Goal: Find specific fact: Find specific fact

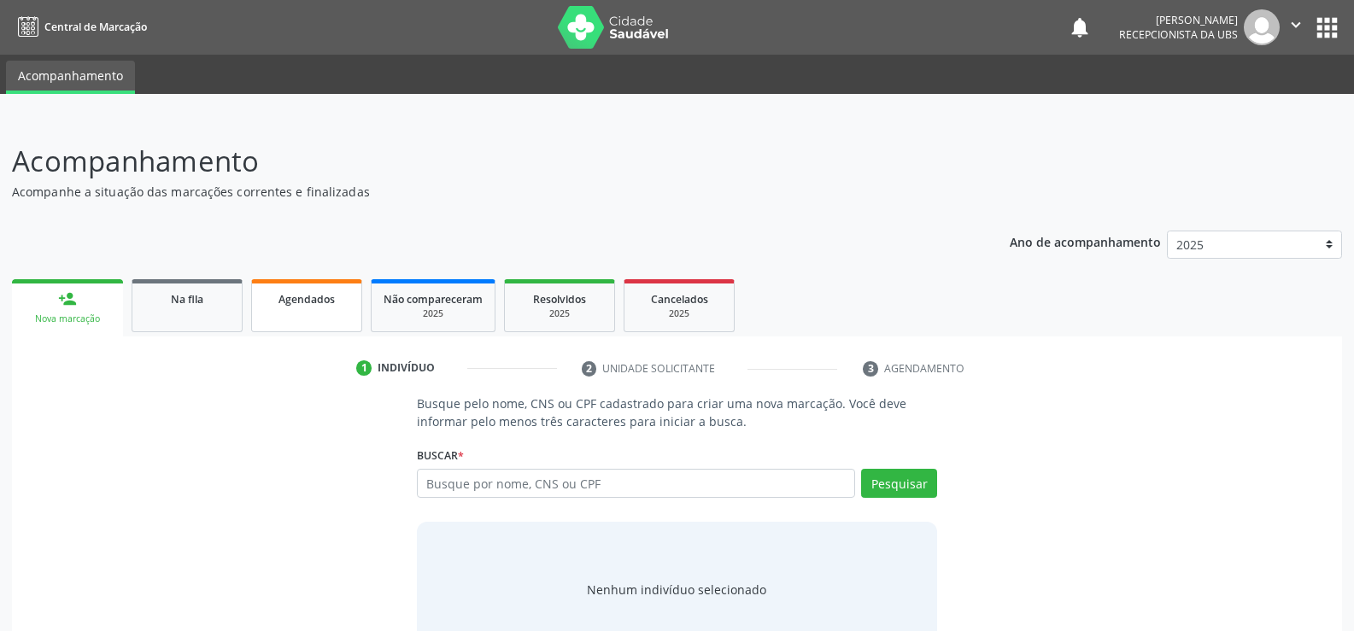
click at [316, 320] on link "Agendados" at bounding box center [306, 305] width 111 height 53
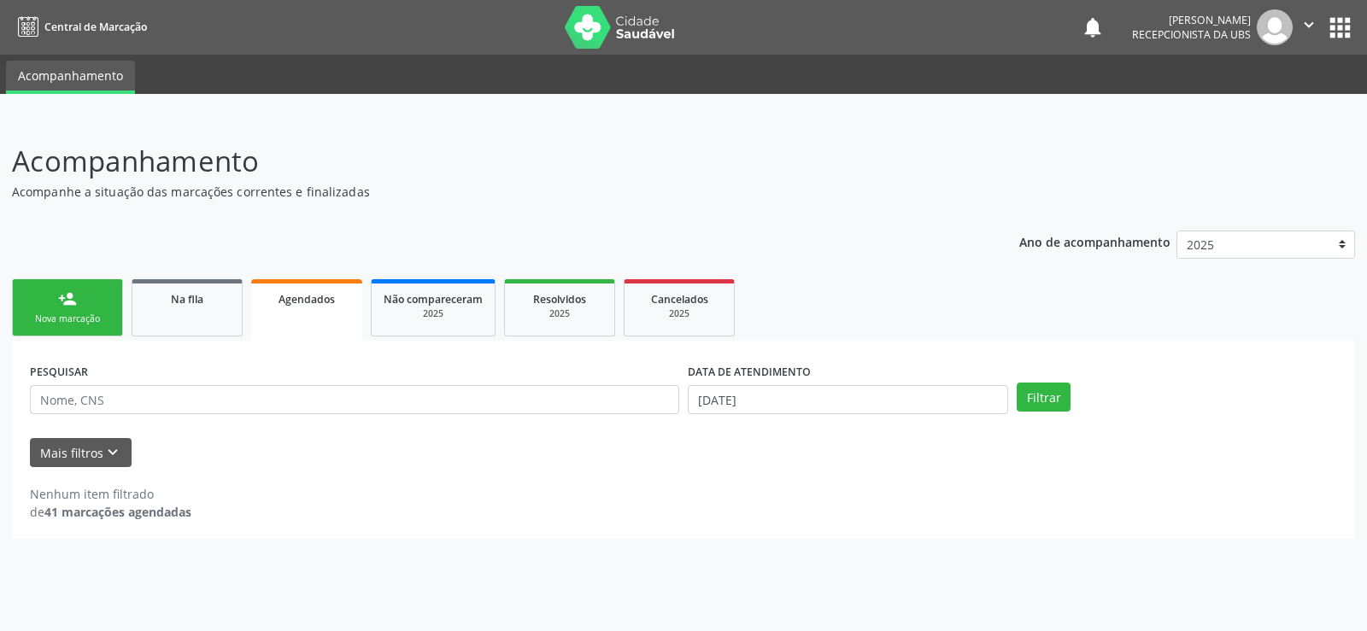
click at [298, 308] on link "Agendados" at bounding box center [306, 310] width 111 height 62
click at [301, 308] on link "Agendados" at bounding box center [306, 310] width 111 height 62
click at [79, 458] on button "Mais filtros keyboard_arrow_down" at bounding box center [81, 453] width 102 height 30
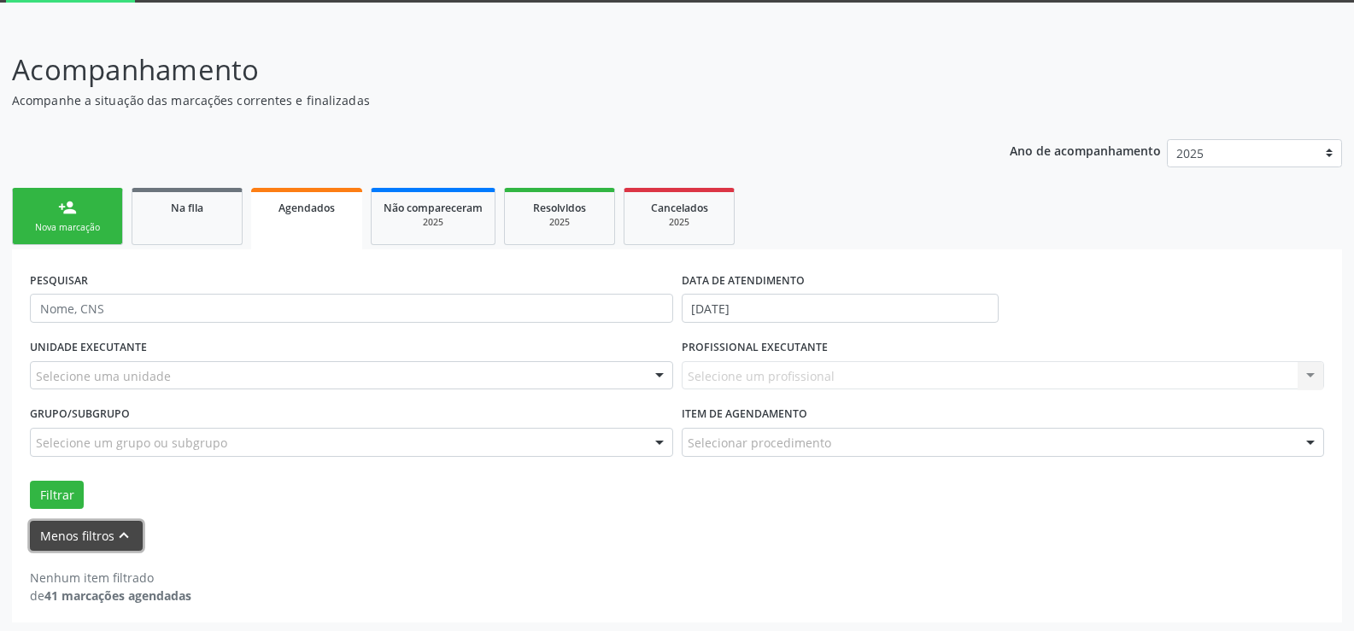
scroll to position [95, 0]
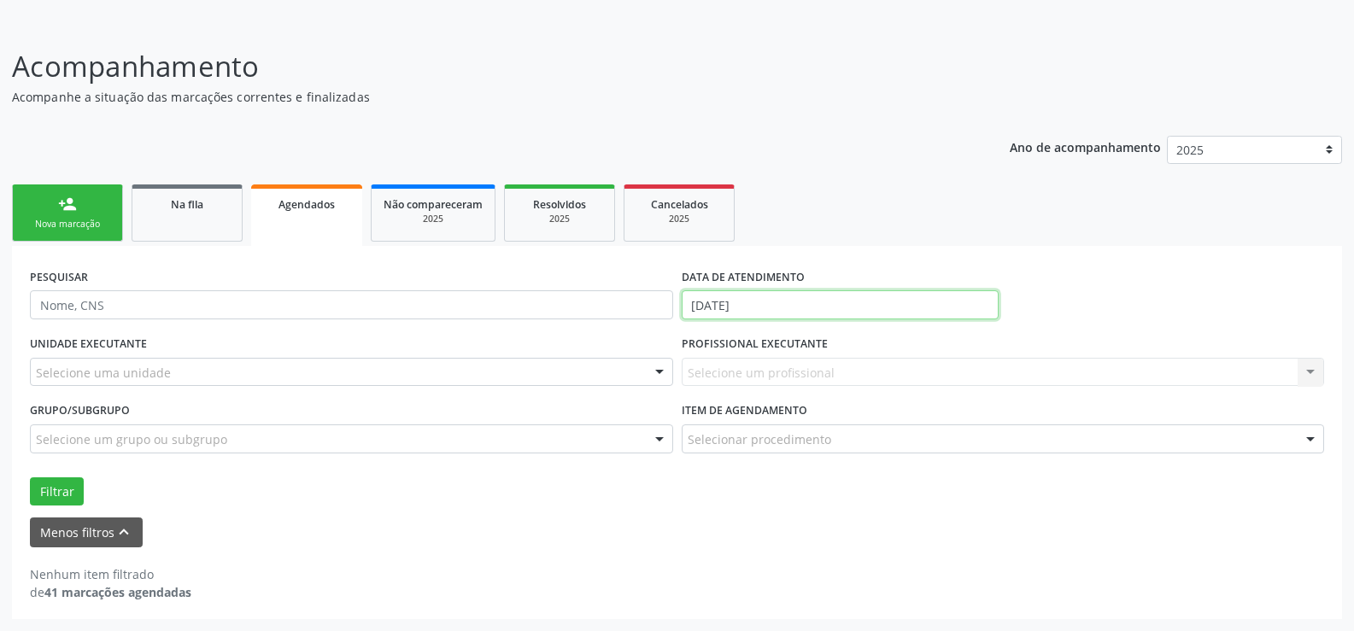
click at [864, 307] on input "[DATE]" at bounding box center [840, 305] width 317 height 29
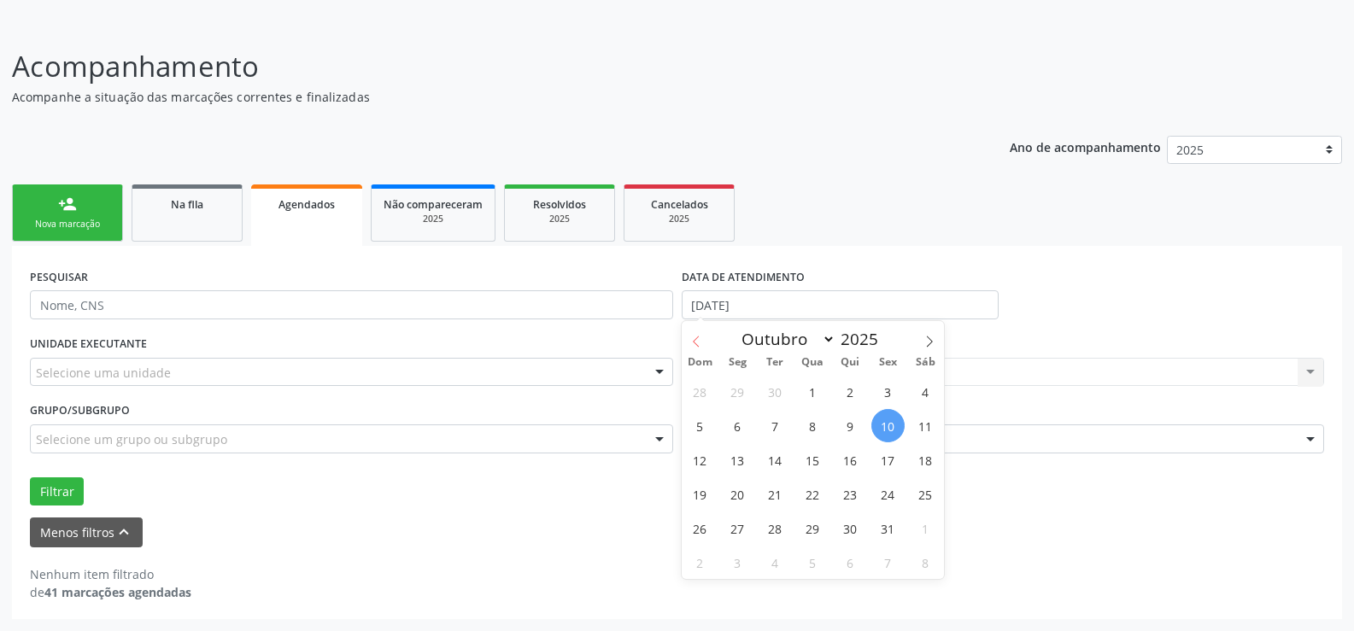
click at [696, 342] on icon at bounding box center [696, 342] width 12 height 12
select select "7"
click at [888, 385] on span "1" at bounding box center [888, 391] width 33 height 33
type input "[DATE]"
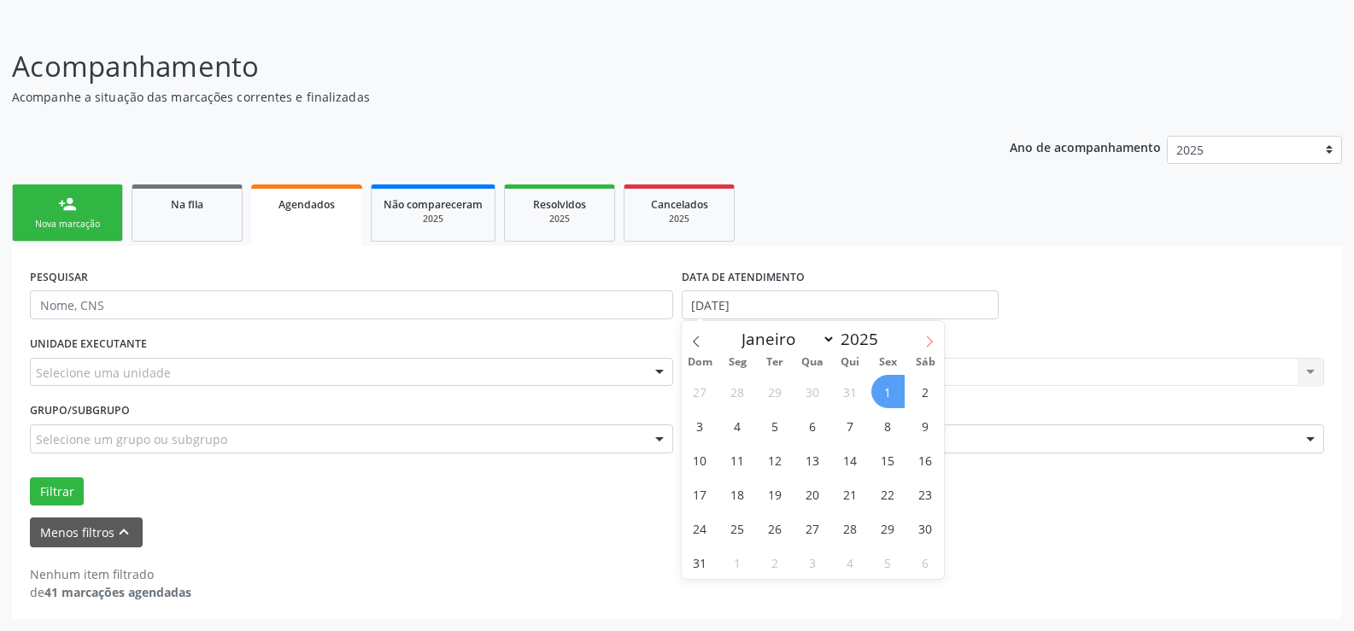
click at [926, 347] on icon at bounding box center [930, 342] width 12 height 12
select select "9"
click at [807, 391] on span "1" at bounding box center [812, 391] width 33 height 33
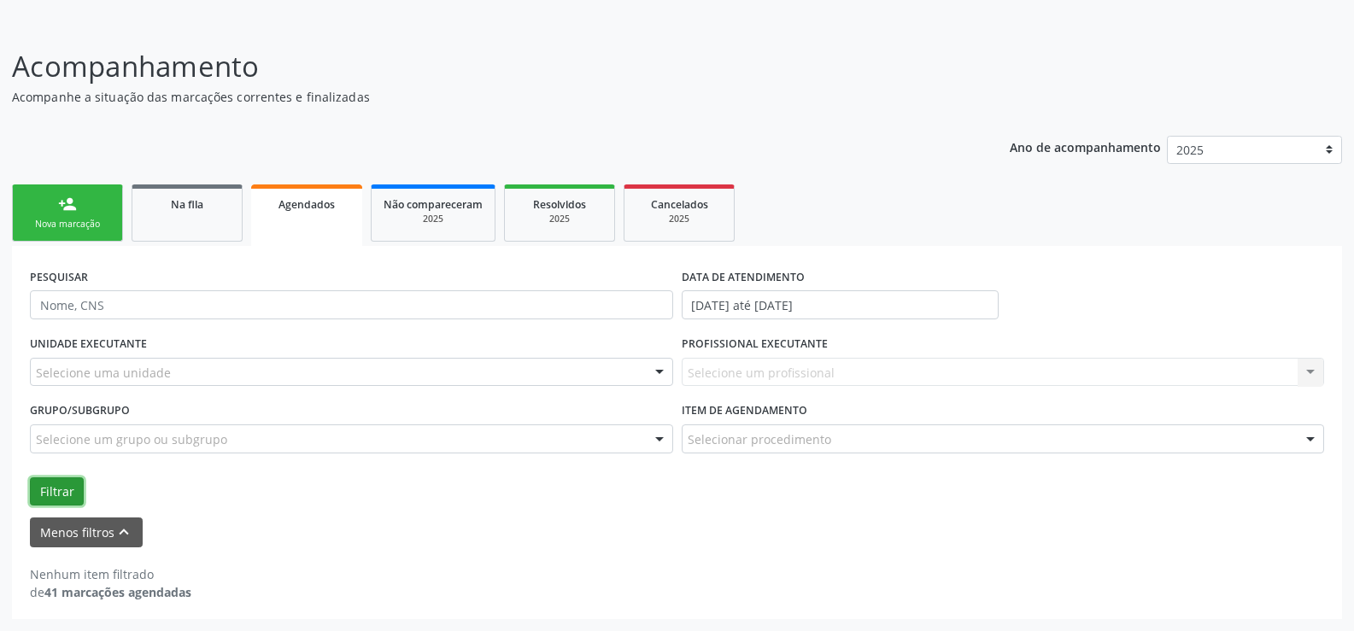
click at [56, 490] on button "Filtrar" at bounding box center [57, 492] width 54 height 29
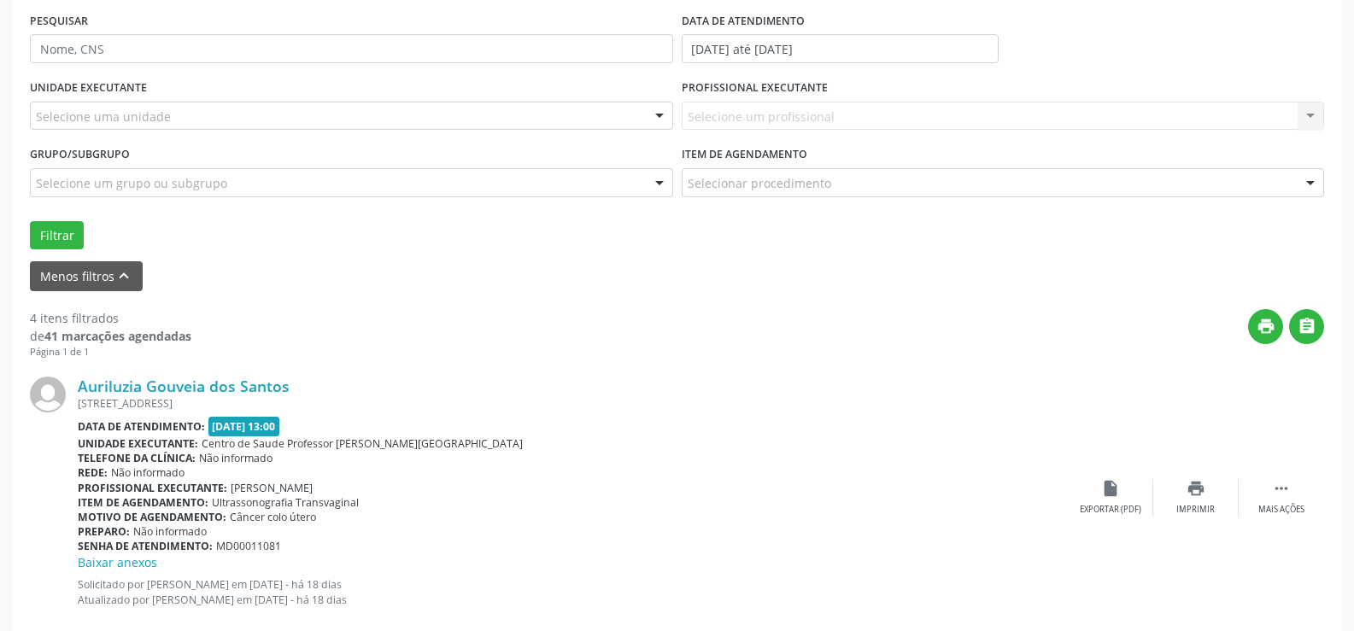
scroll to position [9, 0]
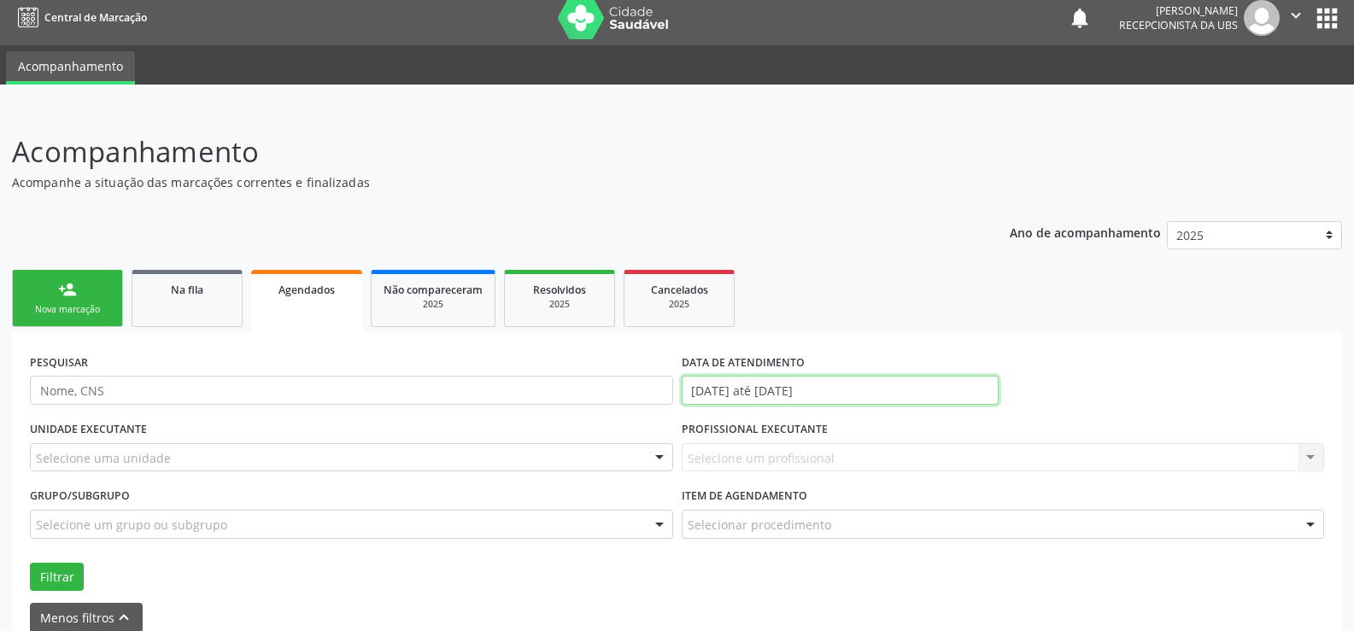
click at [903, 391] on input "[DATE] até [DATE]" at bounding box center [840, 390] width 317 height 29
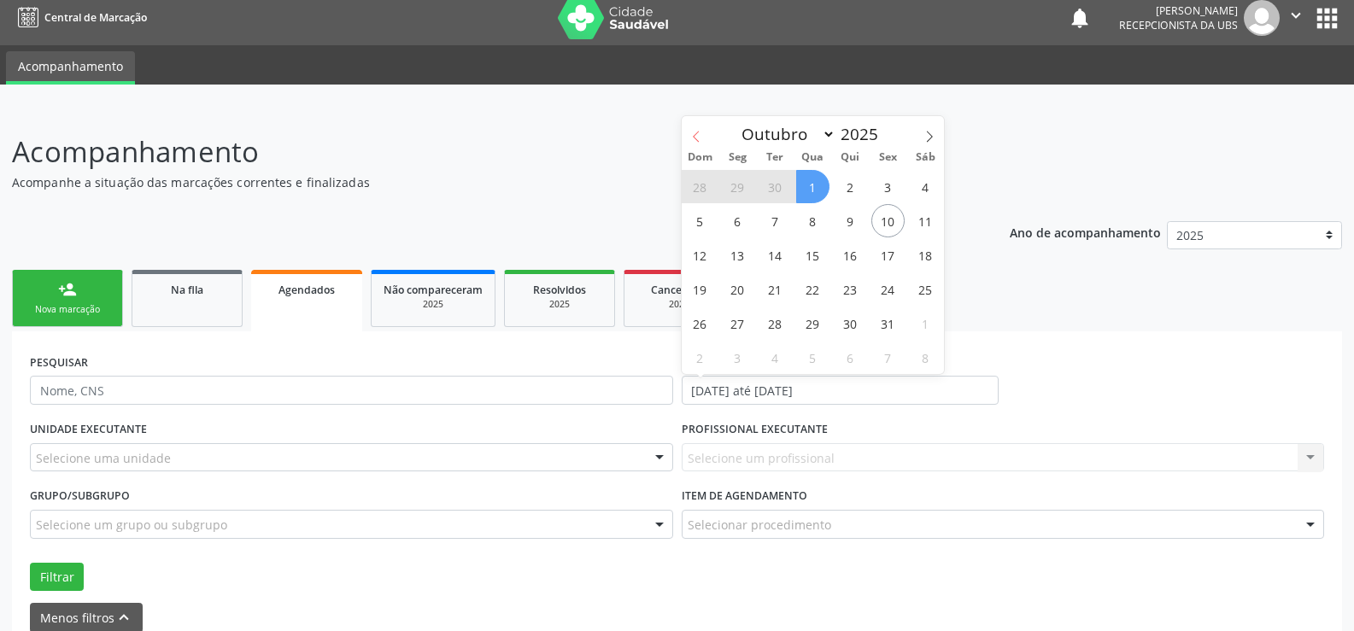
click at [696, 129] on span at bounding box center [696, 130] width 29 height 29
select select "8"
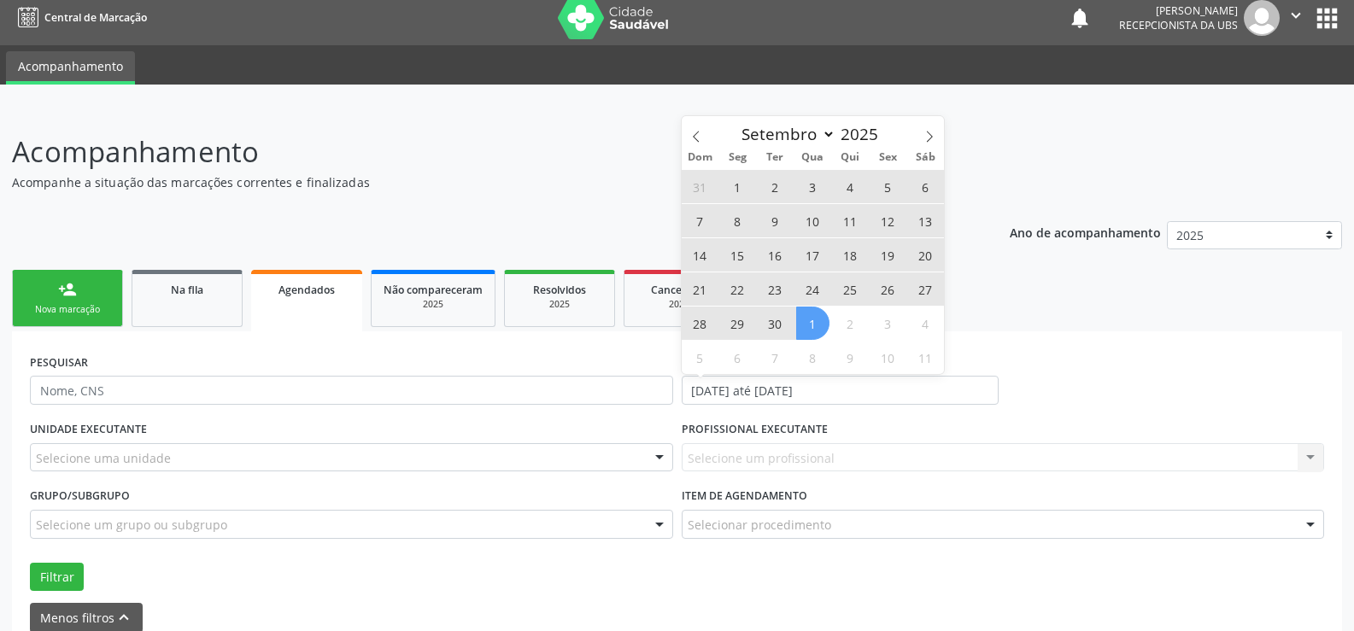
click at [772, 324] on span "30" at bounding box center [775, 323] width 33 height 33
type input "[DATE]"
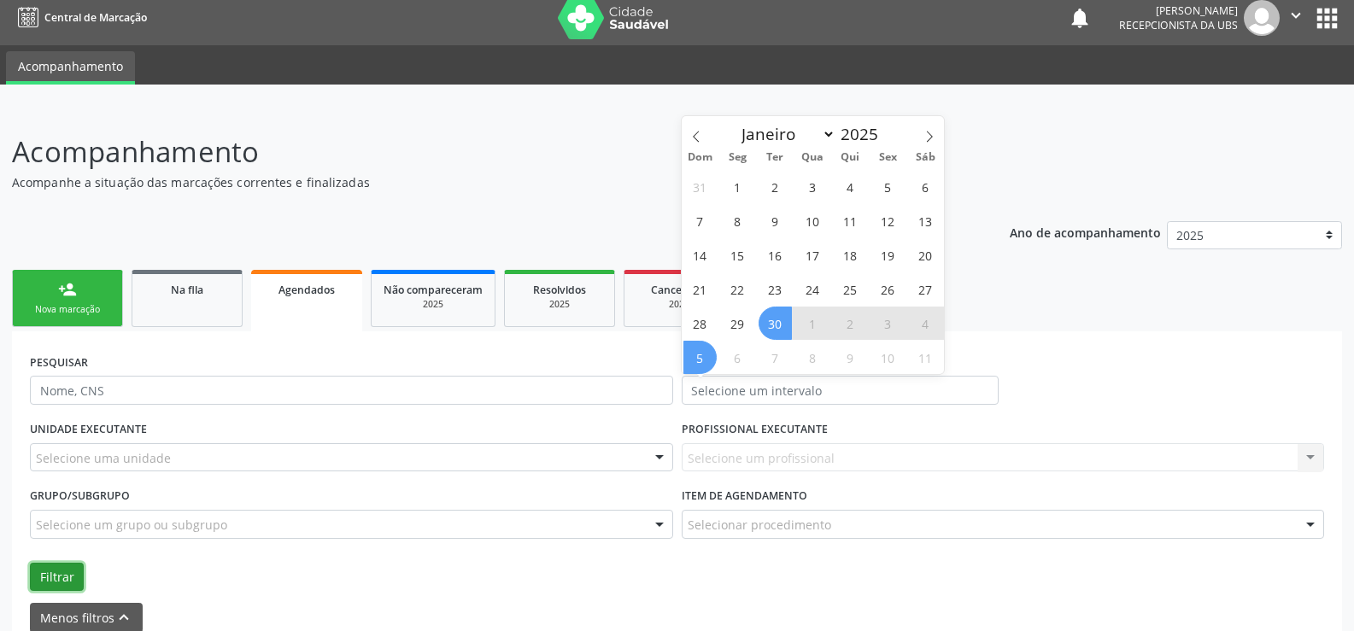
click at [68, 577] on button "Filtrar" at bounding box center [57, 577] width 54 height 29
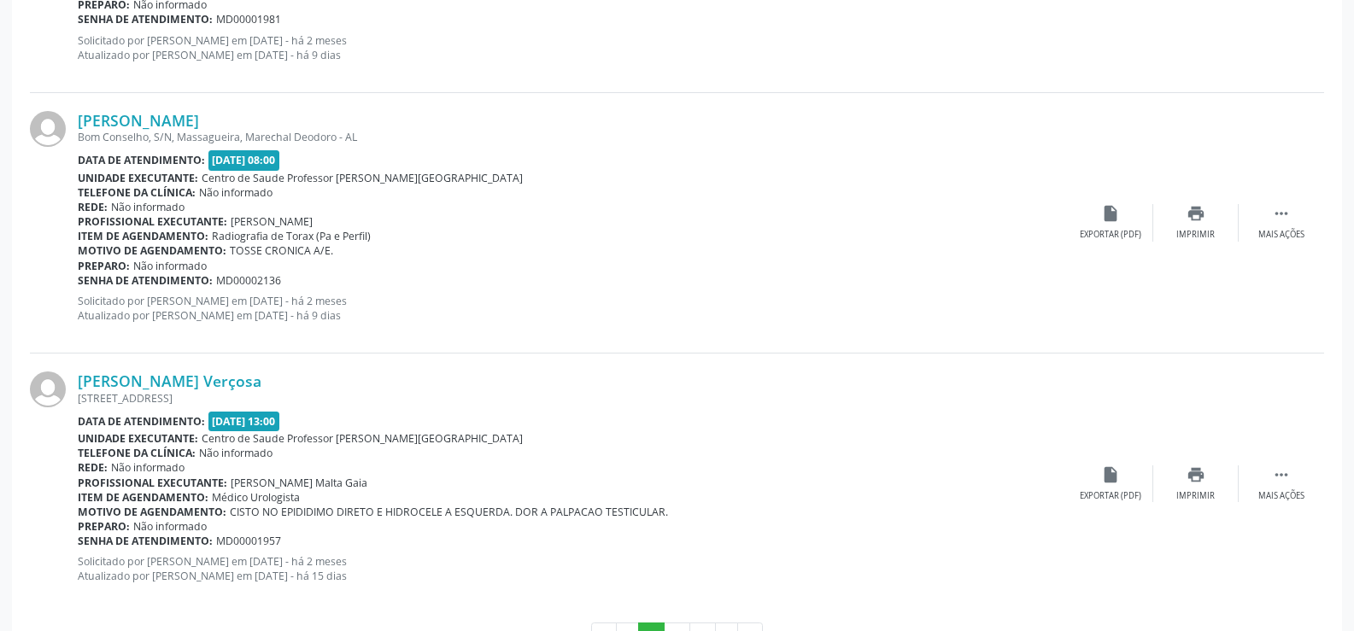
scroll to position [4092, 0]
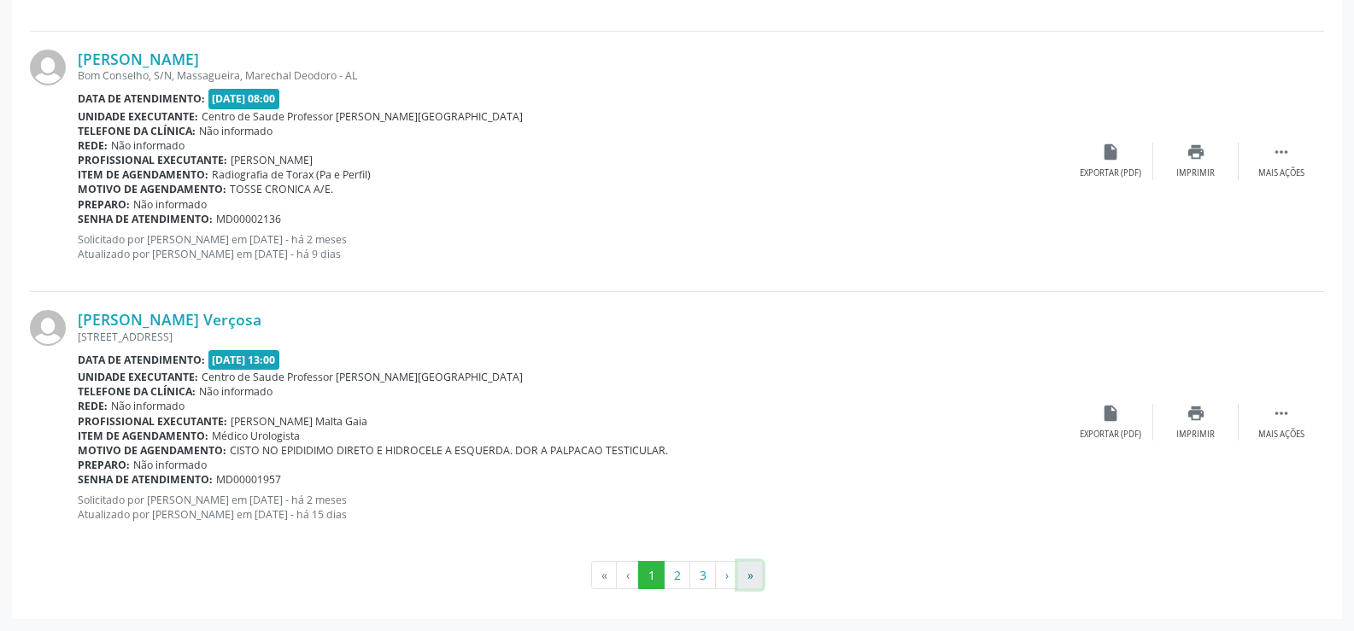
click at [750, 583] on button "»" at bounding box center [750, 575] width 26 height 29
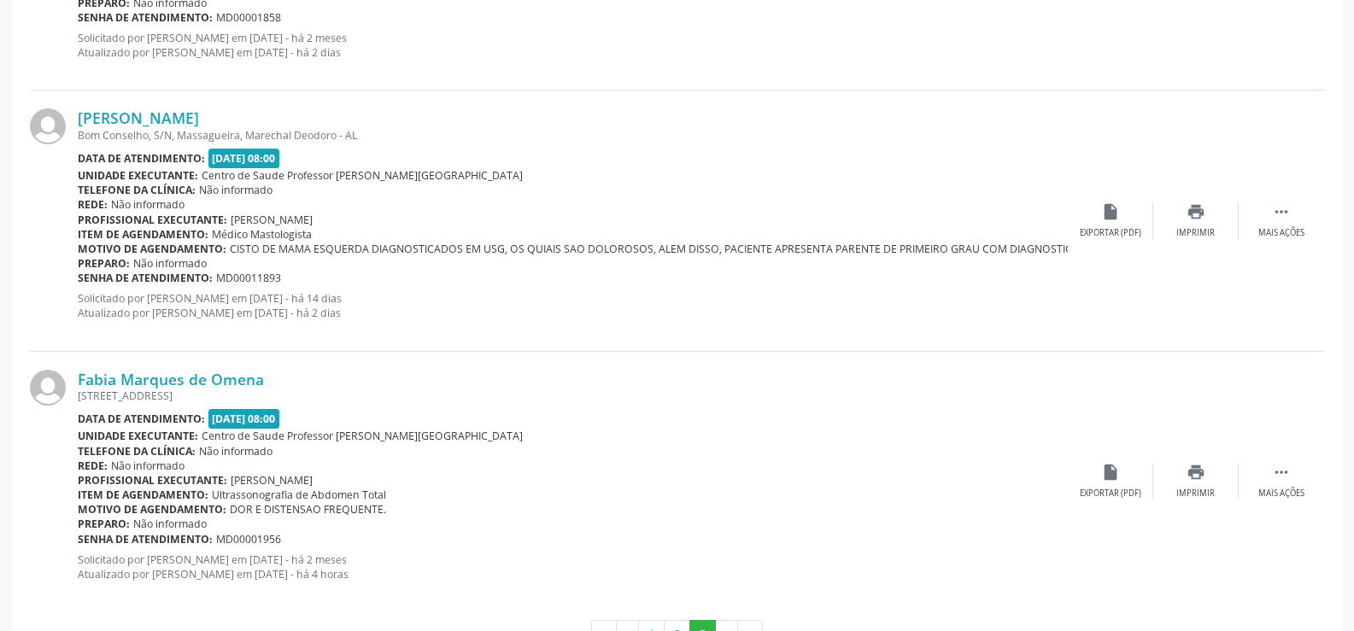
scroll to position [3103, 0]
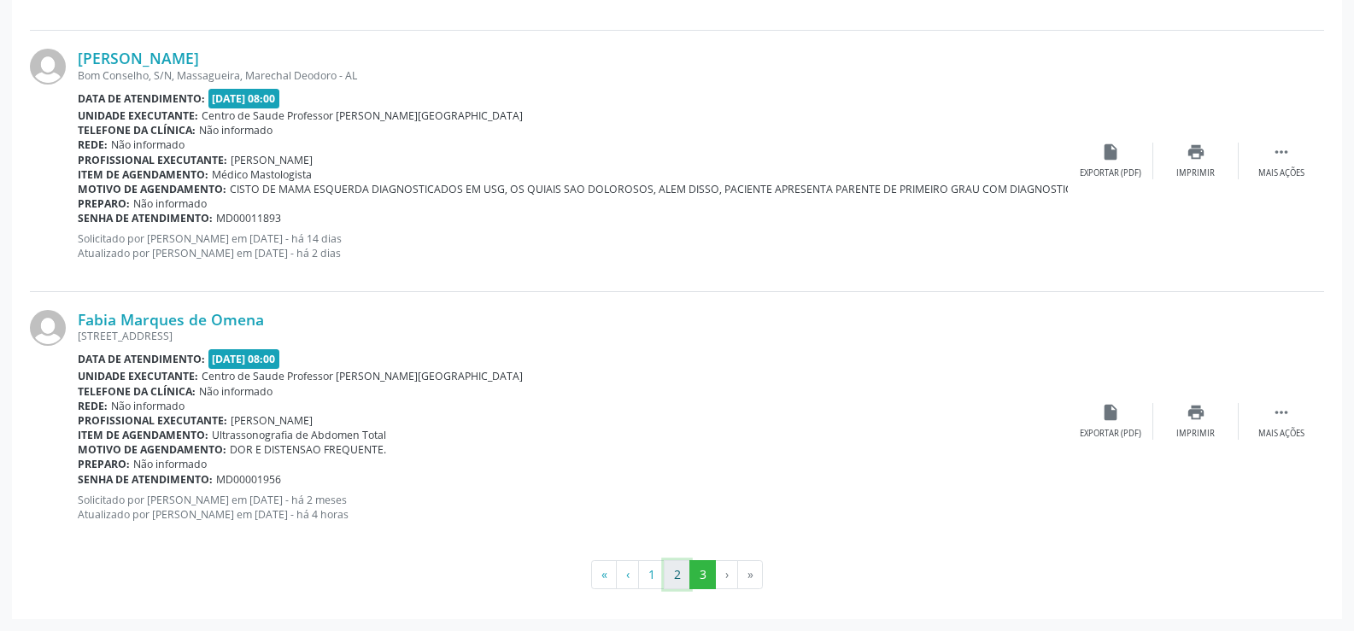
click at [666, 573] on button "2" at bounding box center [677, 575] width 26 height 29
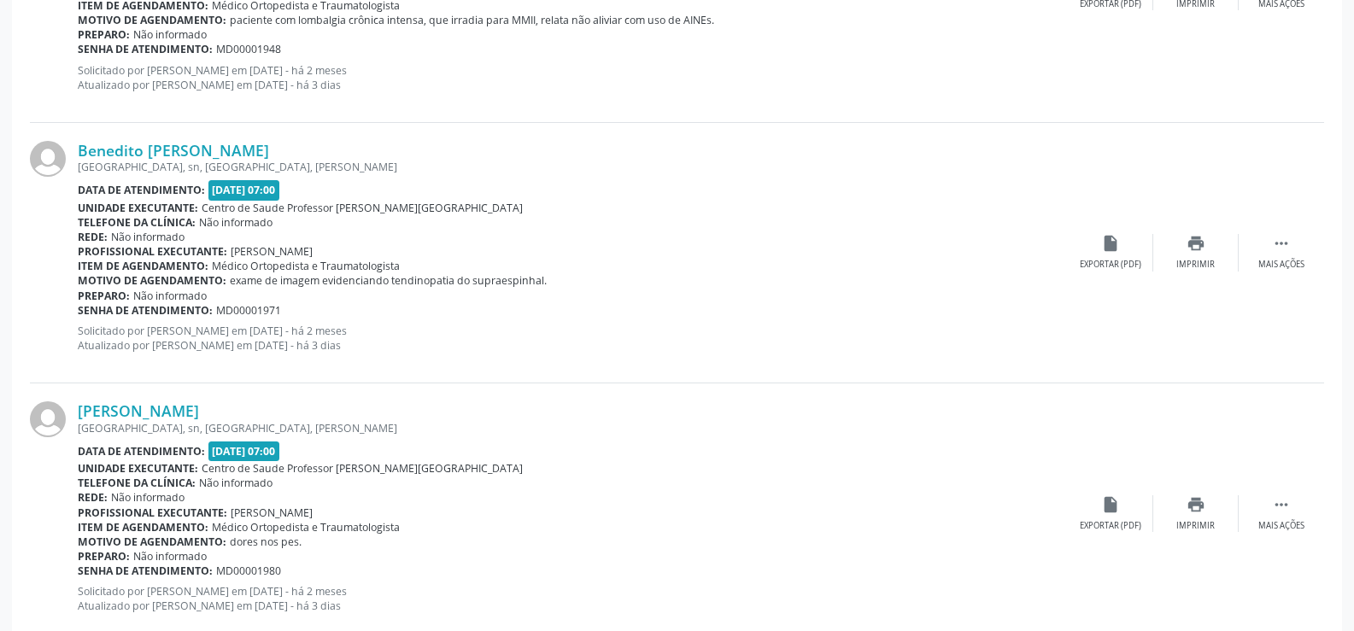
scroll to position [4074, 0]
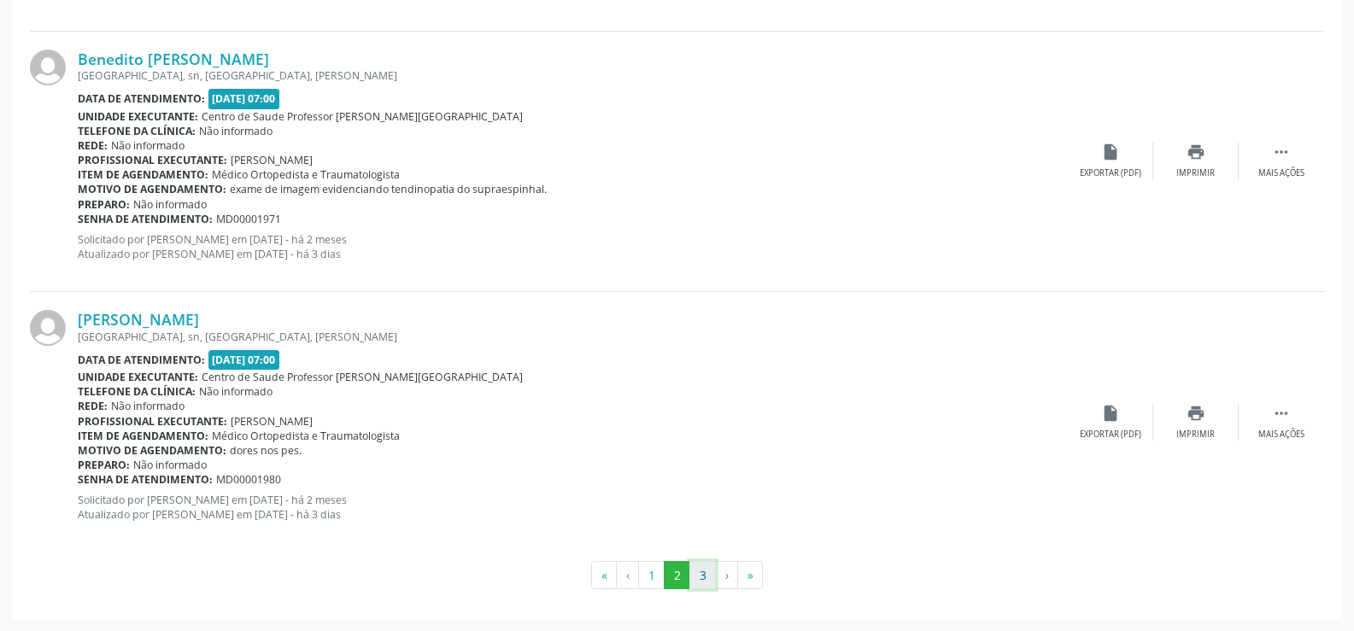
click at [706, 580] on button "3" at bounding box center [703, 575] width 26 height 29
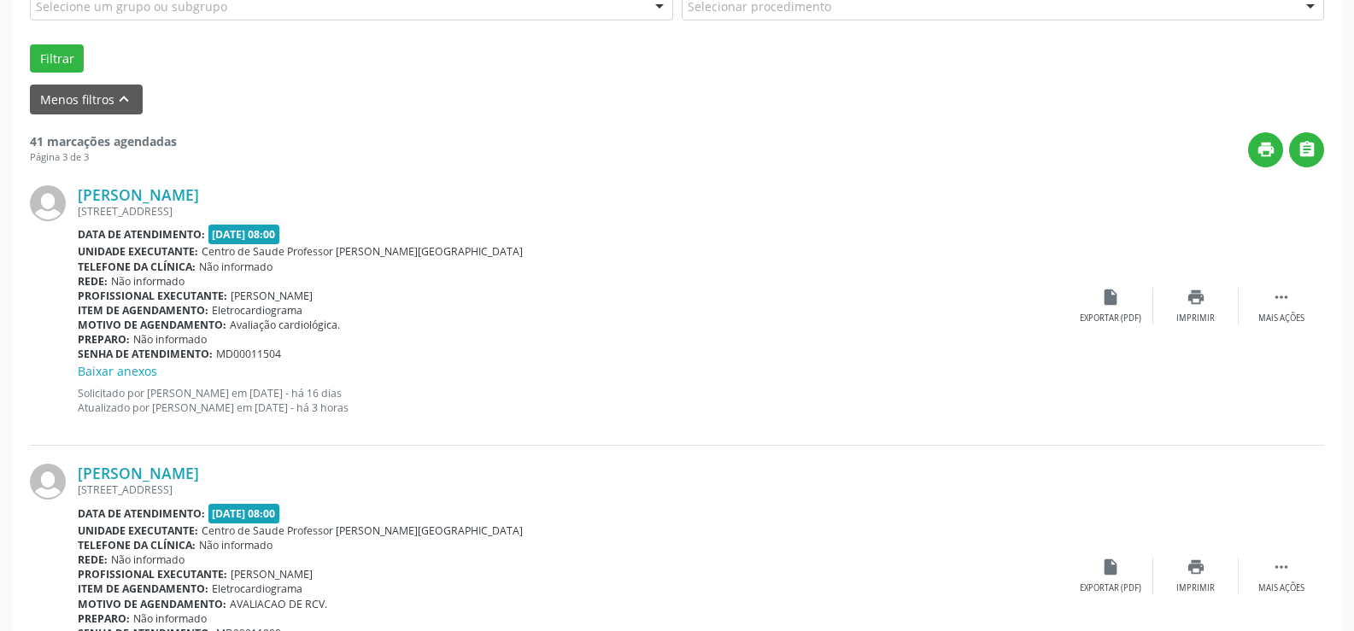
scroll to position [368, 0]
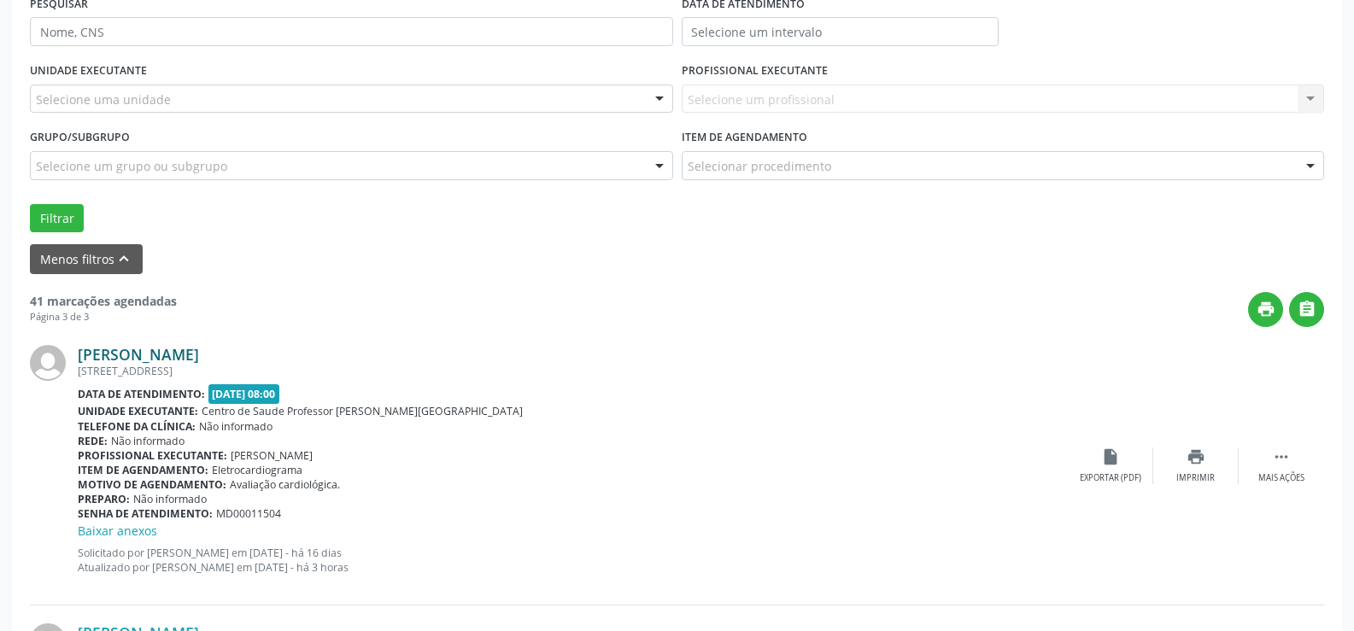
click at [159, 349] on link "[PERSON_NAME]" at bounding box center [138, 354] width 121 height 19
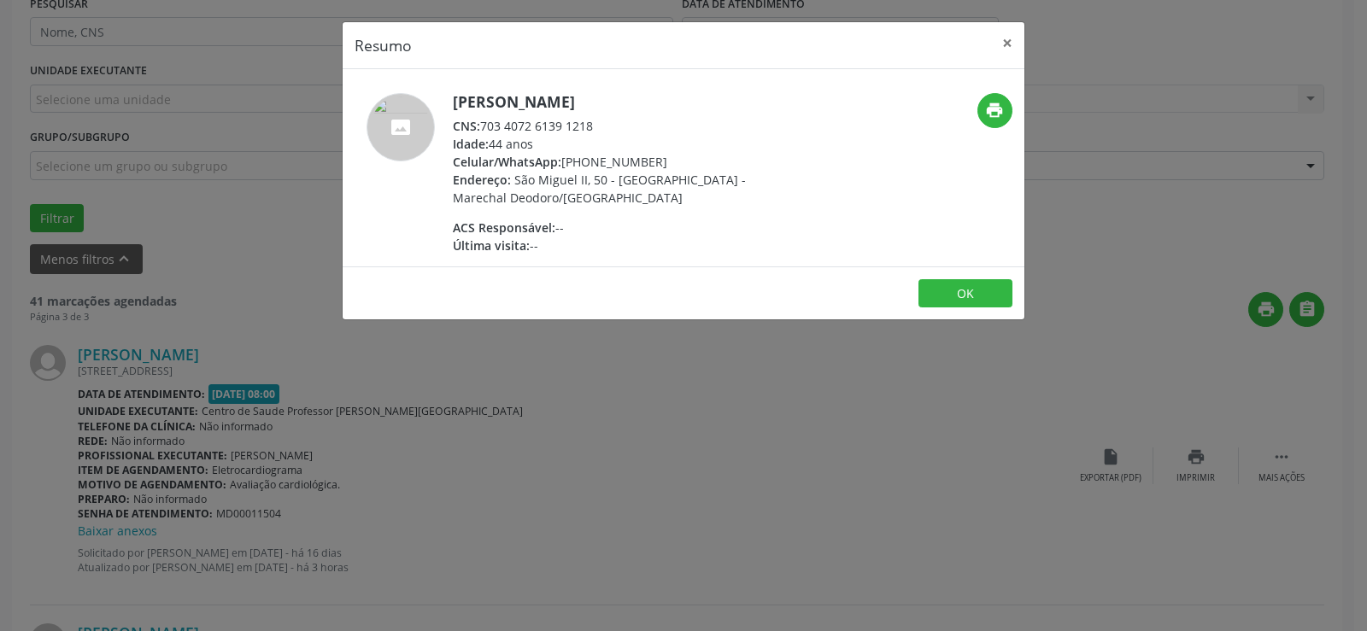
drag, startPoint x: 544, startPoint y: 132, endPoint x: 626, endPoint y: 126, distance: 82.3
click at [626, 126] on div "CNS: 703 4072 6139 1218" at bounding box center [619, 126] width 332 height 18
copy div "703 4072 6139 1218"
click at [1011, 47] on button "×" at bounding box center [1007, 43] width 34 height 42
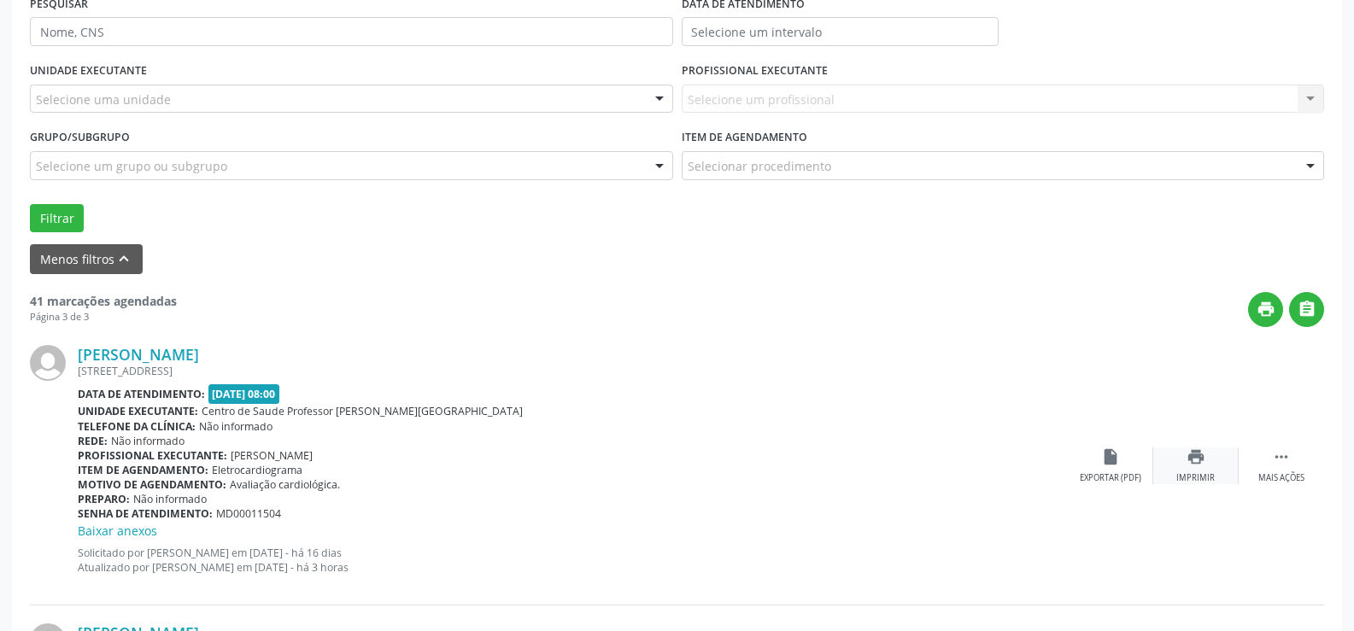
click at [1190, 460] on icon "print" at bounding box center [1196, 457] width 19 height 19
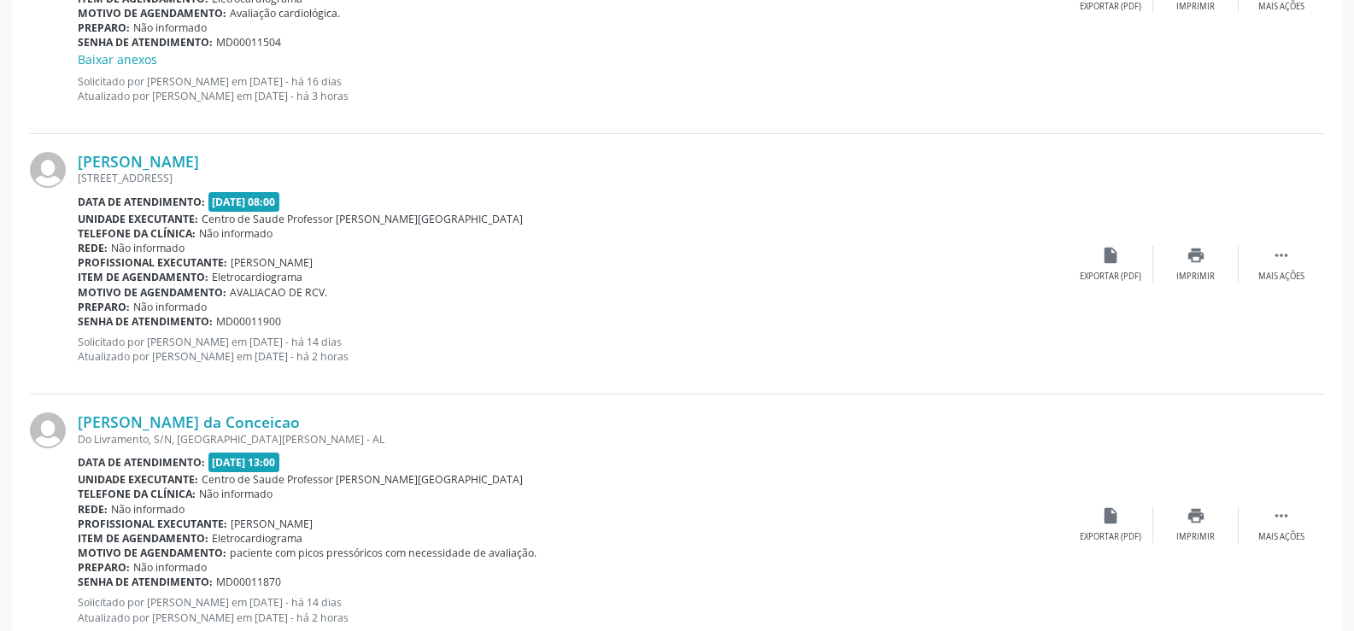
scroll to position [881, 0]
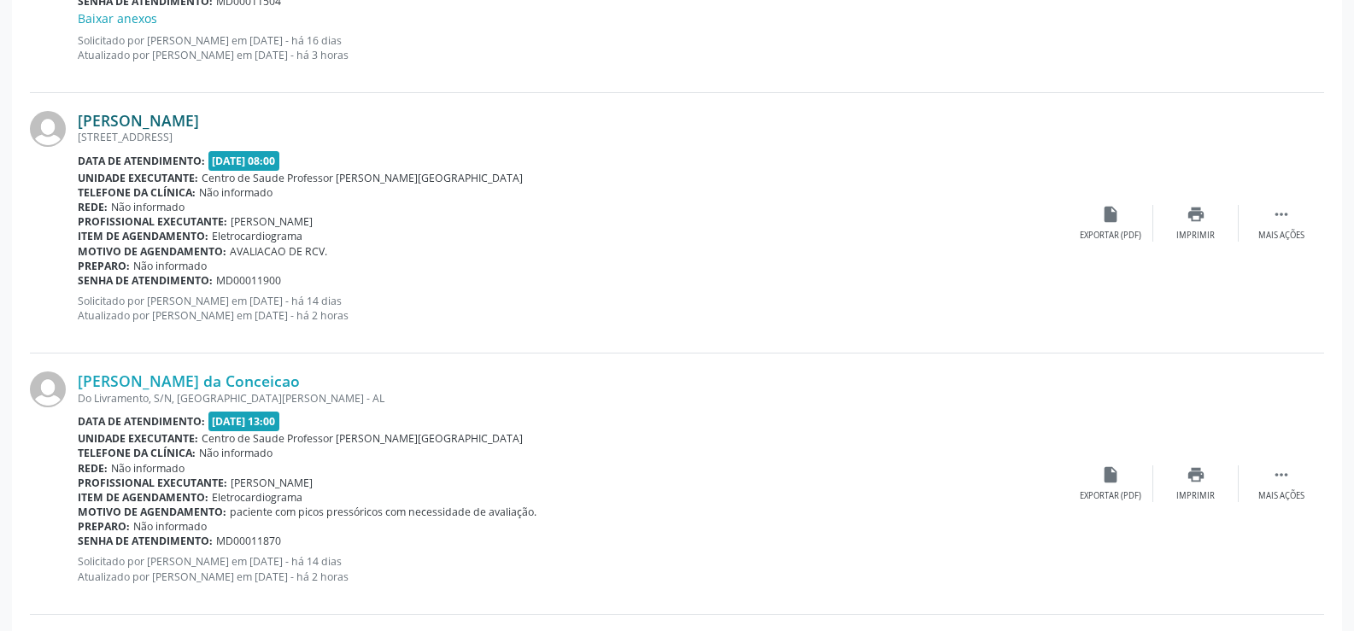
click at [199, 125] on link "[PERSON_NAME]" at bounding box center [138, 120] width 121 height 19
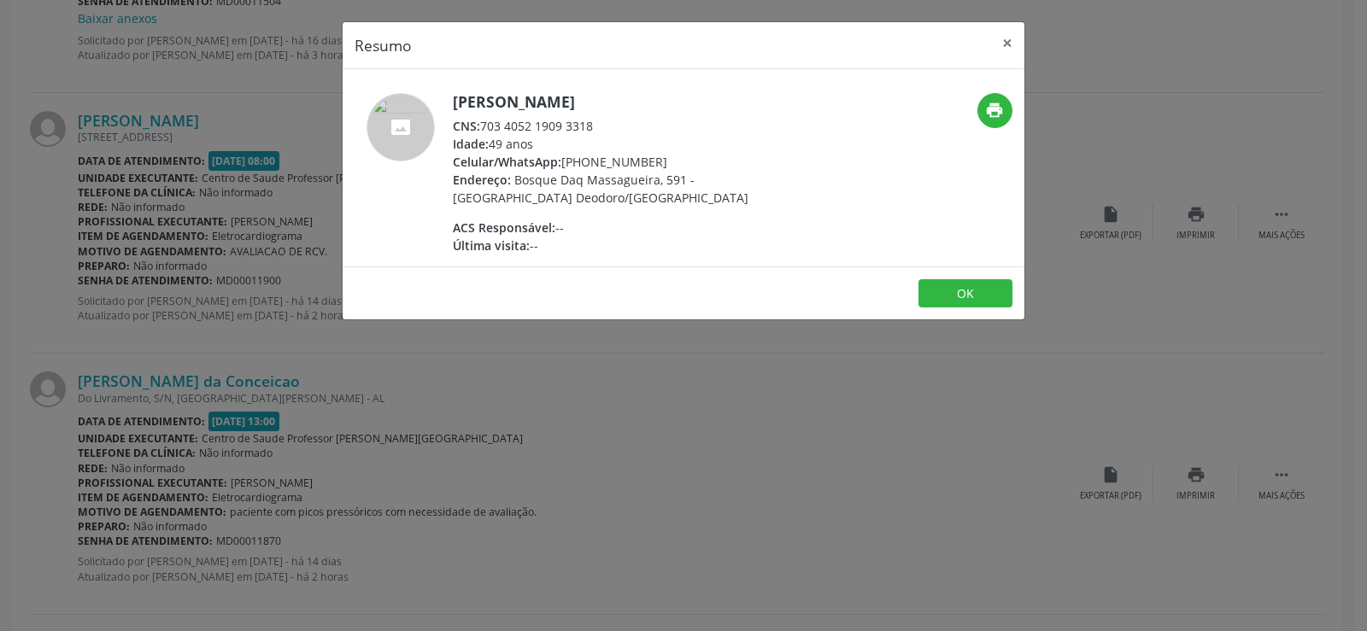
drag, startPoint x: 485, startPoint y: 126, endPoint x: 608, endPoint y: 131, distance: 123.2
click at [608, 131] on div "CNS: 703 4052 1909 3318" at bounding box center [619, 126] width 332 height 18
copy div "703 4052 1909 3318"
click at [1007, 43] on button "×" at bounding box center [1007, 43] width 34 height 42
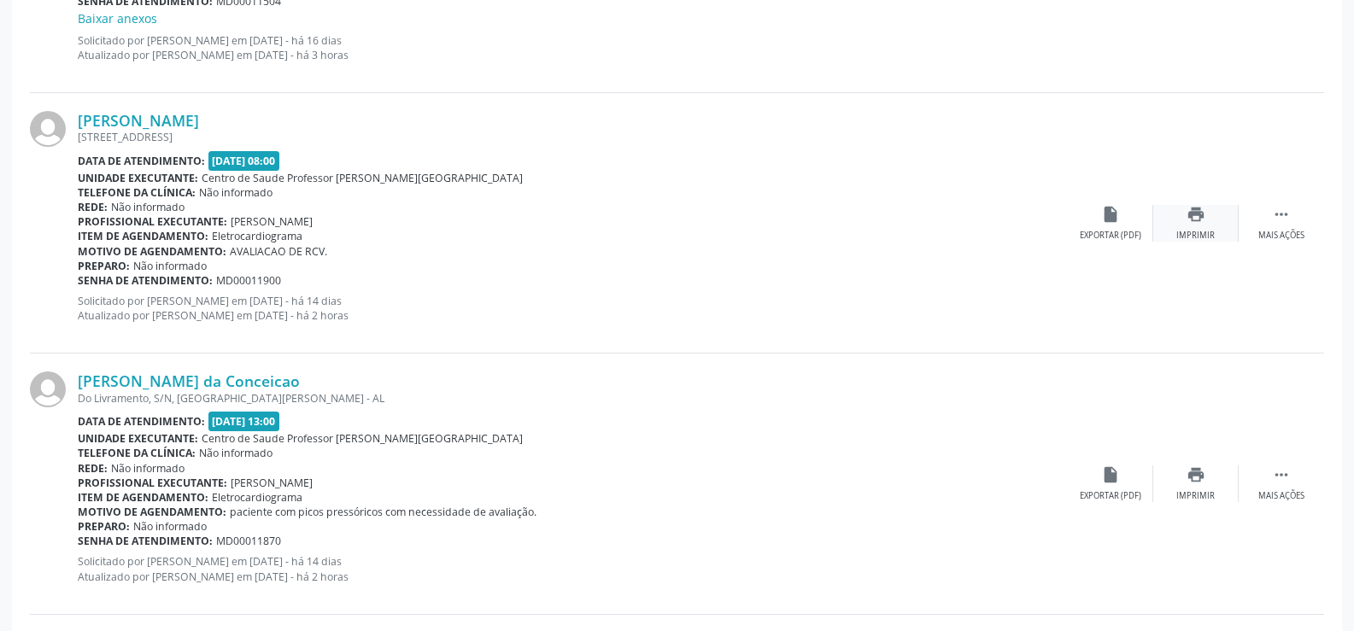
click at [1195, 227] on div "print Imprimir" at bounding box center [1196, 223] width 85 height 37
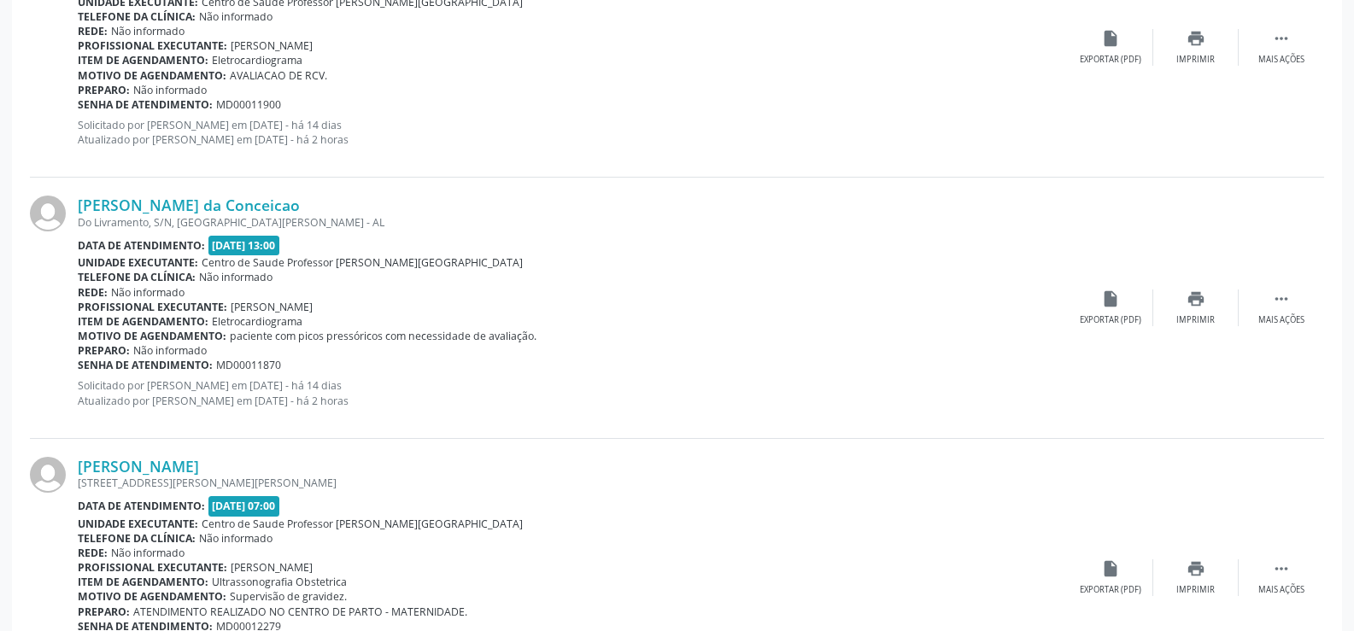
scroll to position [1137, 0]
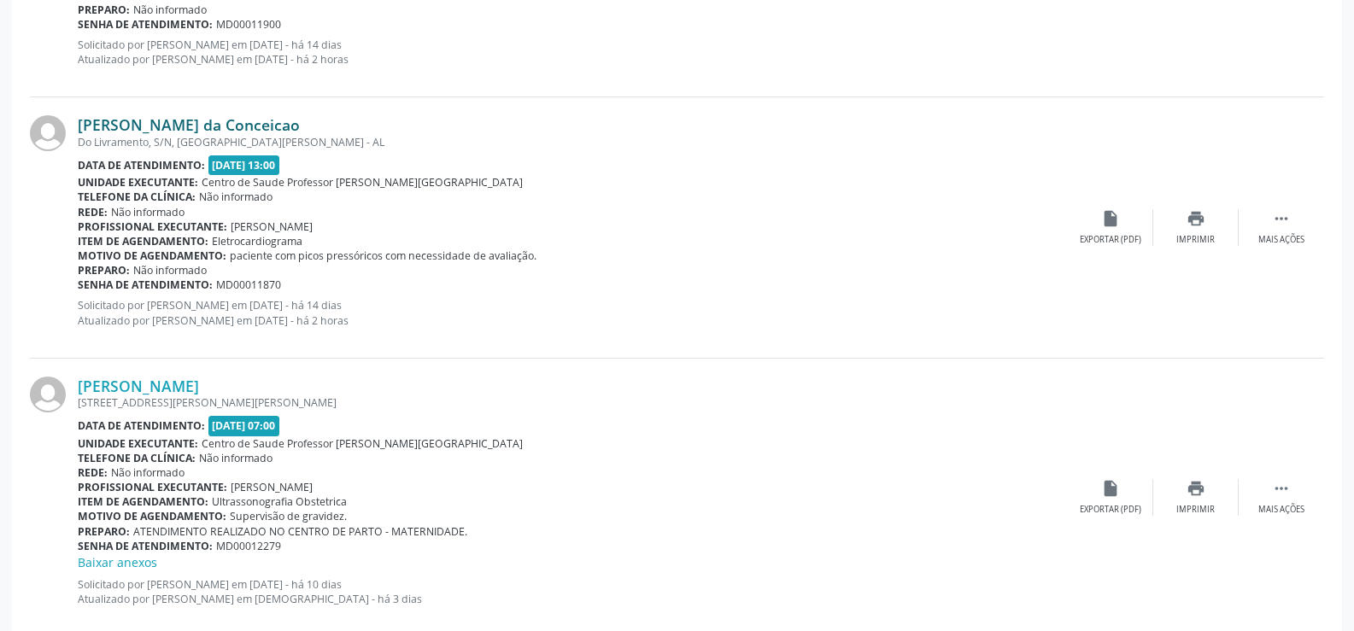
click at [171, 128] on link "[PERSON_NAME] da Conceicao" at bounding box center [189, 124] width 222 height 19
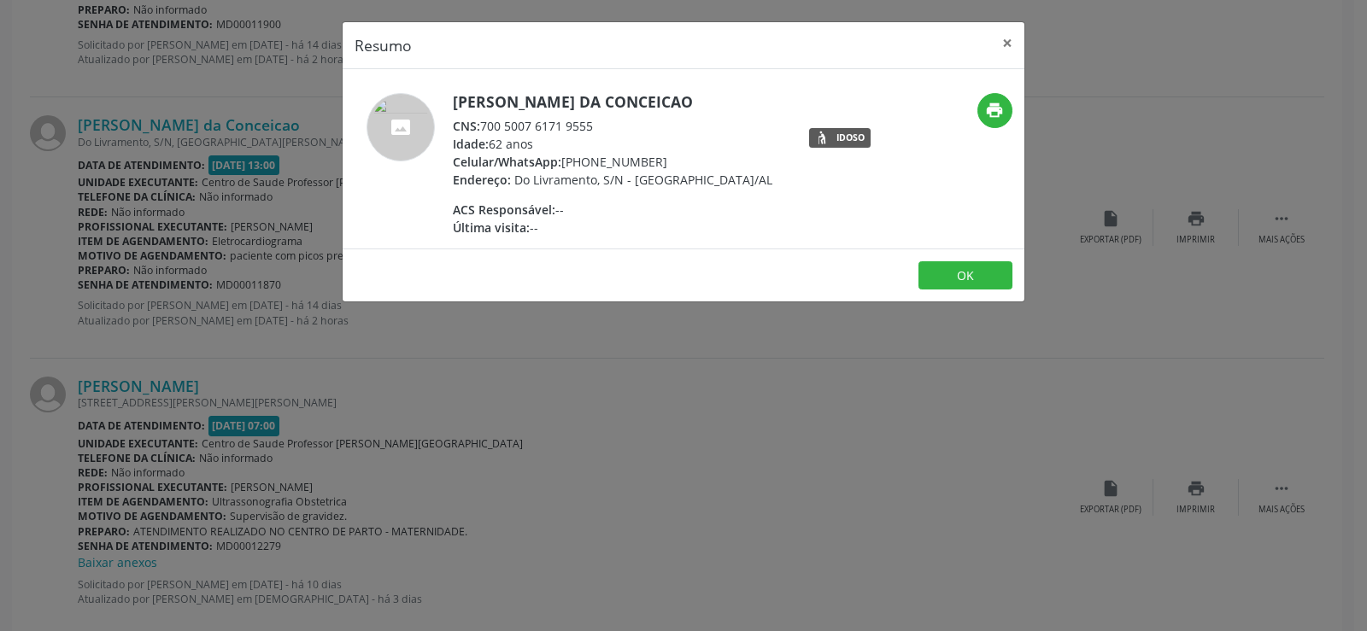
drag, startPoint x: 484, startPoint y: 126, endPoint x: 603, endPoint y: 129, distance: 118.8
click at [603, 129] on div "CNS: 700 5007 6171 9555" at bounding box center [613, 126] width 320 height 18
copy div "700 5007 6171 9555"
click at [999, 46] on button "×" at bounding box center [1007, 43] width 34 height 42
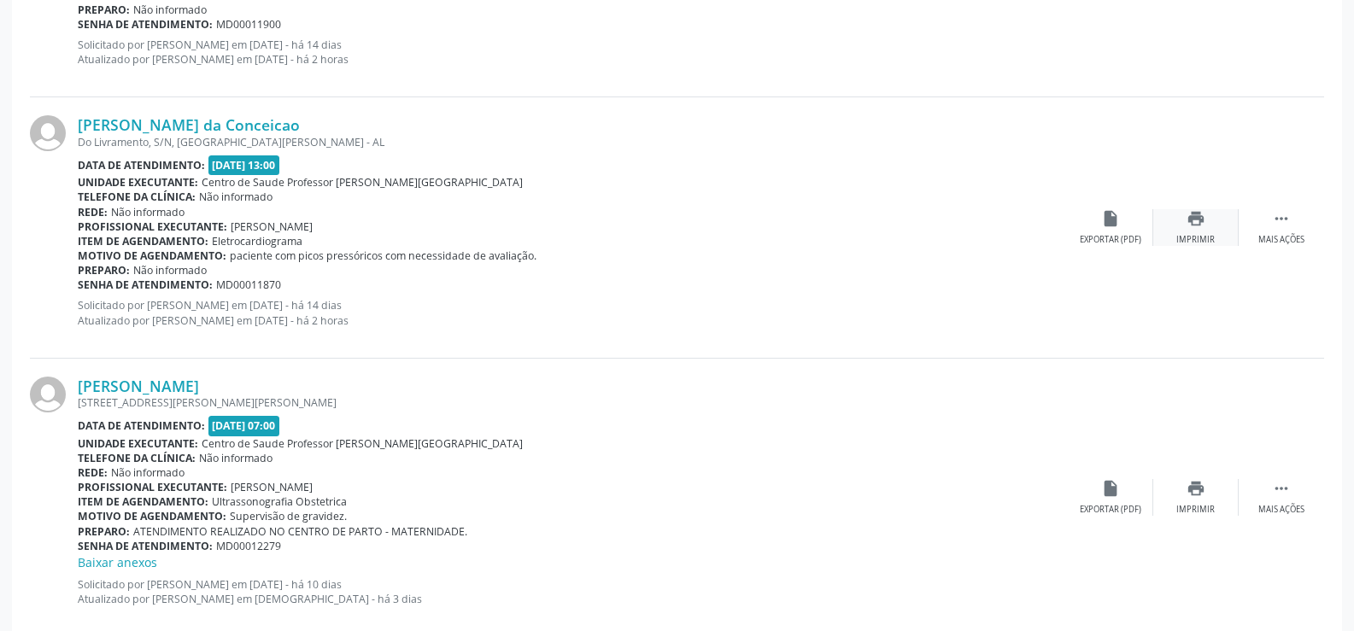
click at [1195, 232] on div "print Imprimir" at bounding box center [1196, 227] width 85 height 37
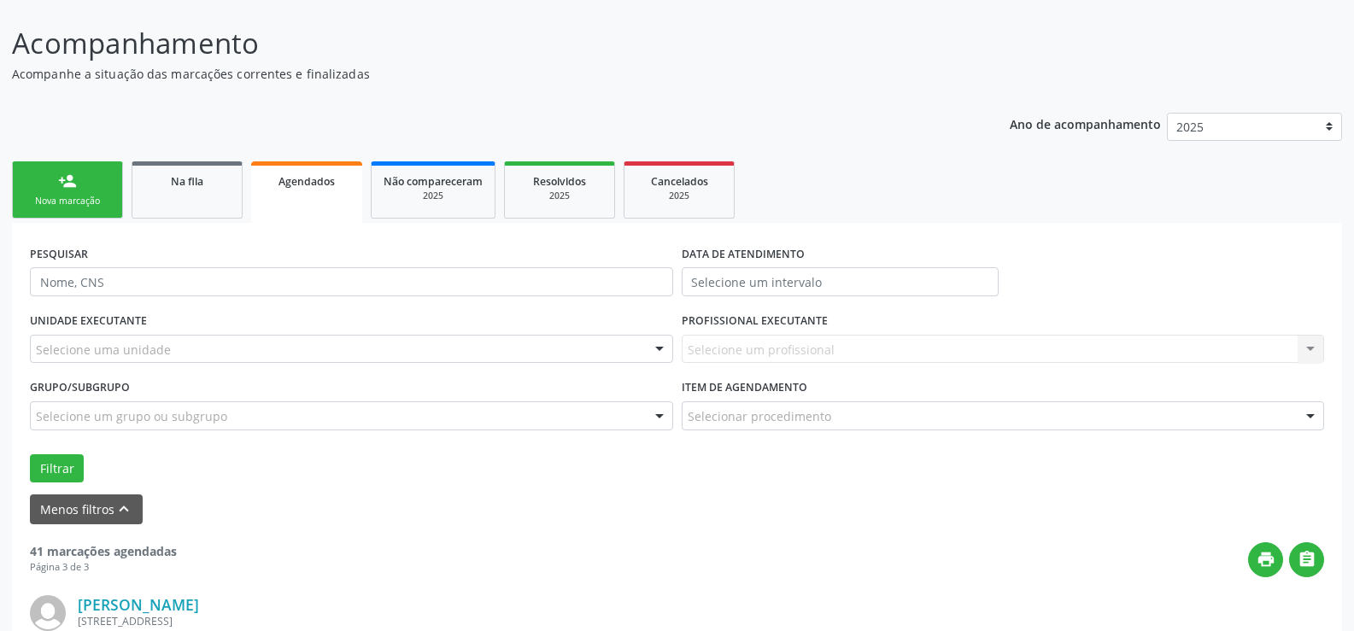
scroll to position [0, 0]
